Goal: Task Accomplishment & Management: Use online tool/utility

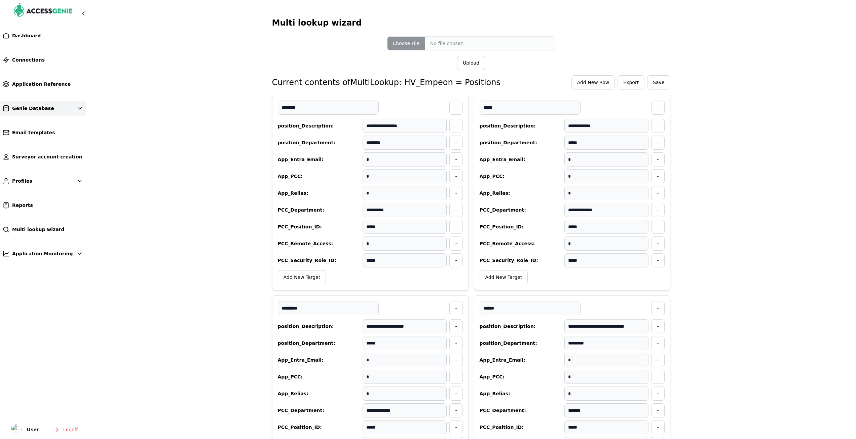
scroll to position [975, 0]
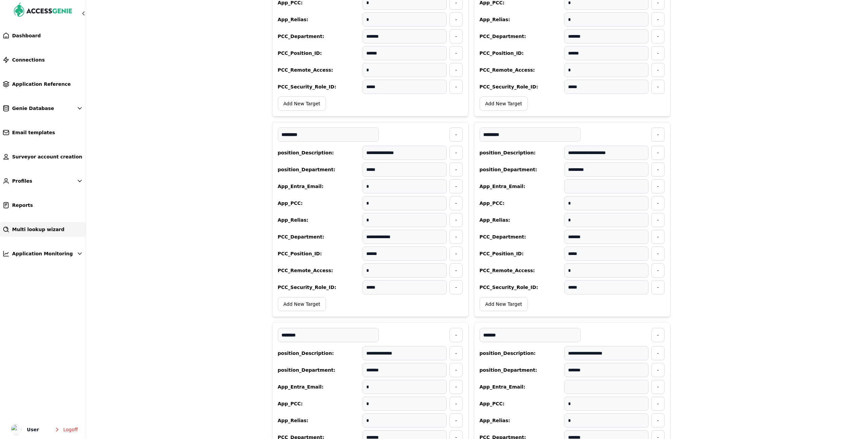
click at [30, 227] on span "Multi lookup wizard" at bounding box center [38, 229] width 52 height 7
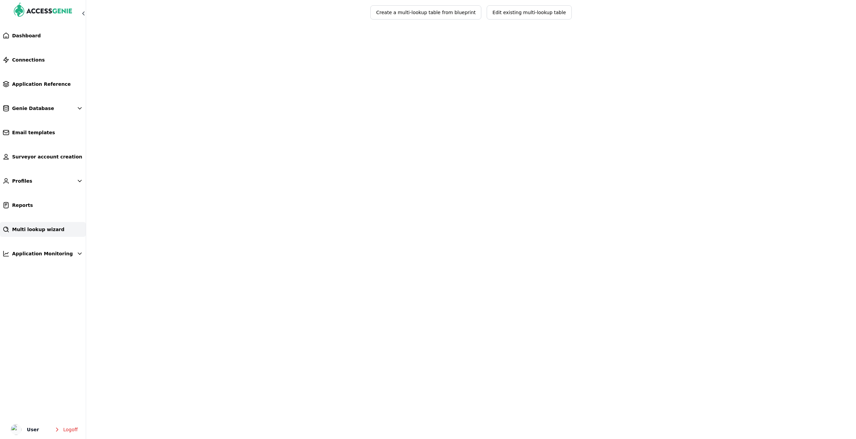
scroll to position [44, 0]
click at [412, 15] on span "Create a multi-lookup table from blueprint" at bounding box center [426, 12] width 100 height 7
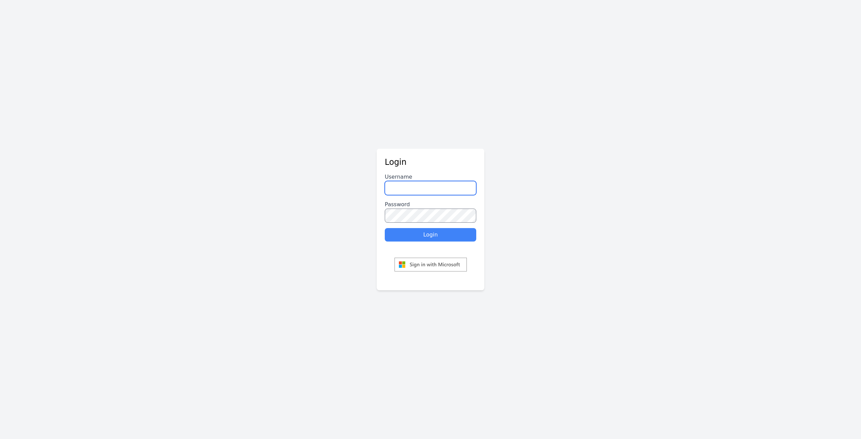
type input "********"
click at [430, 236] on button "Login" at bounding box center [430, 234] width 91 height 13
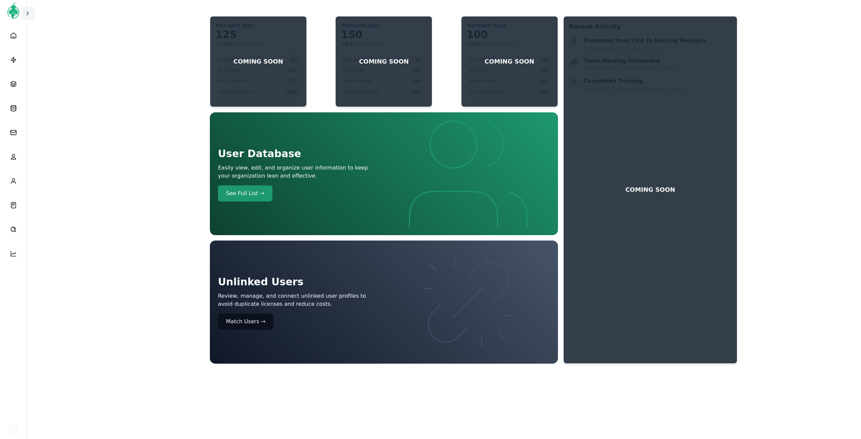
click at [30, 11] on icon at bounding box center [27, 13] width 7 height 7
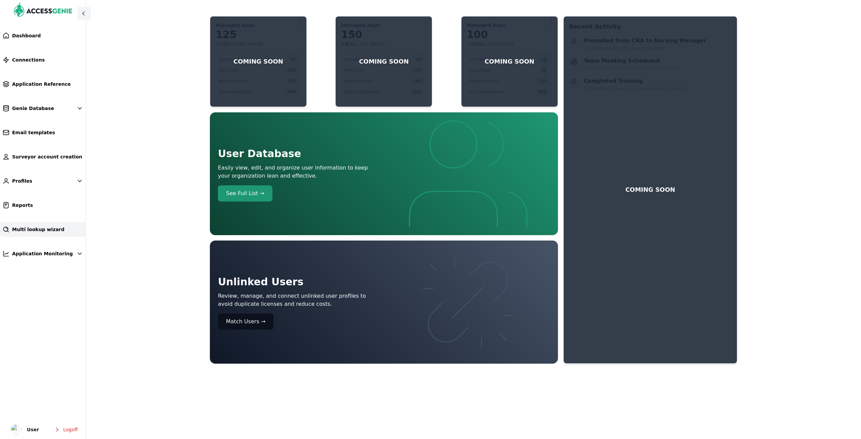
click at [29, 228] on span "Multi lookup wizard" at bounding box center [38, 229] width 52 height 7
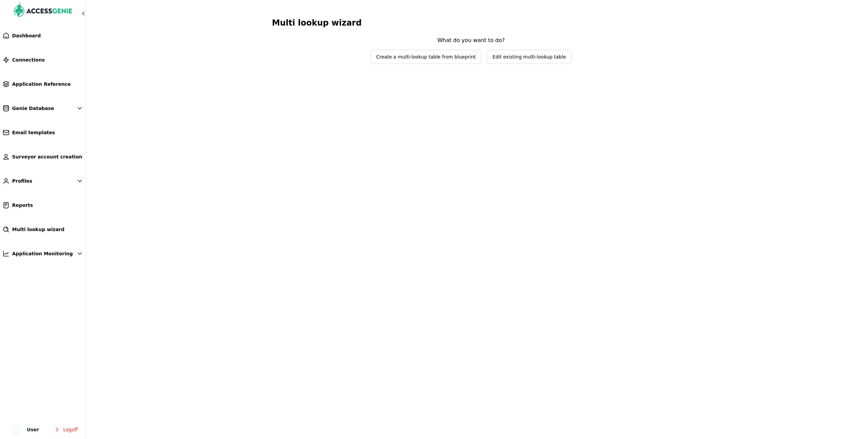
click at [413, 56] on span "Create a multi-lookup table from blueprint" at bounding box center [426, 56] width 100 height 7
click at [459, 34] on div "Select blueprint" at bounding box center [471, 250] width 398 height 439
click at [460, 41] on span "Select blueprint" at bounding box center [466, 43] width 80 height 7
click at [441, 27] on h3 "Multi lookup wizard" at bounding box center [471, 22] width 398 height 13
click at [31, 38] on span "Dashboard" at bounding box center [26, 35] width 29 height 7
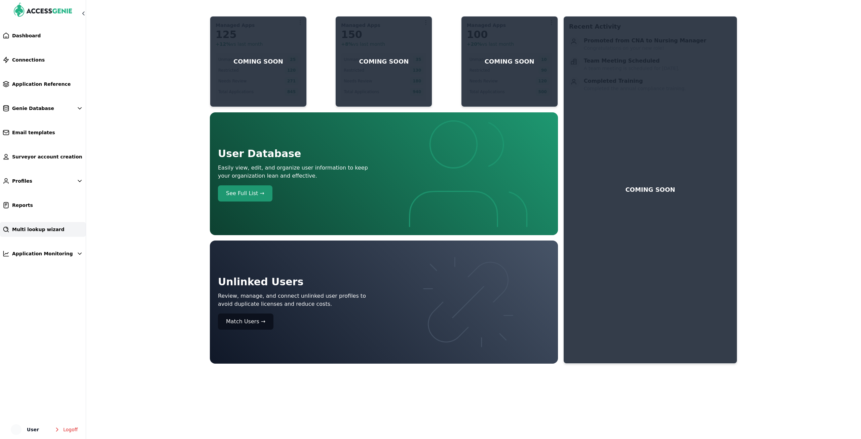
click at [41, 230] on span "Multi lookup wizard" at bounding box center [38, 229] width 52 height 7
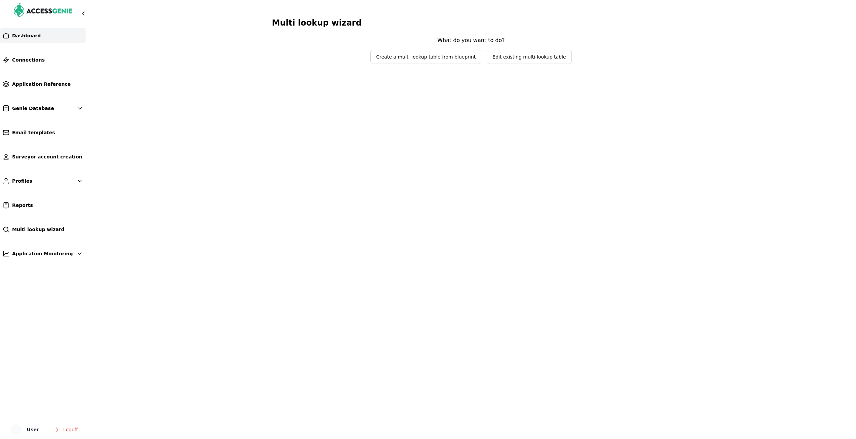
click at [20, 39] on link "Dashboard" at bounding box center [43, 35] width 86 height 15
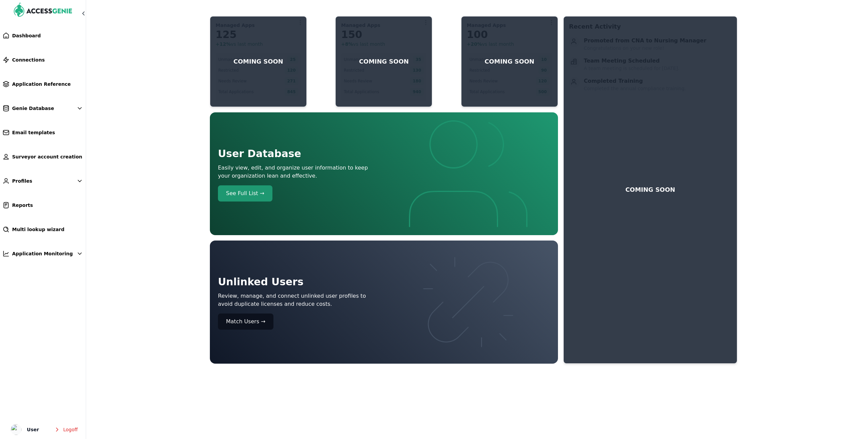
click at [243, 320] on button "Match Users →" at bounding box center [245, 321] width 55 height 16
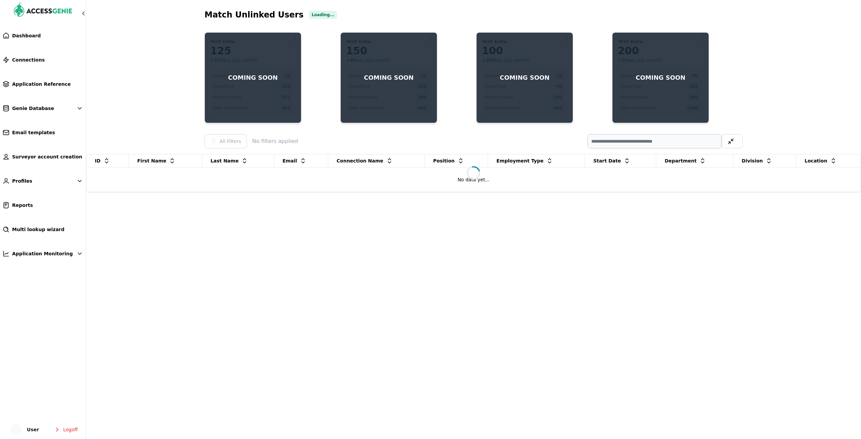
select select
